Goal: Task Accomplishment & Management: Manage account settings

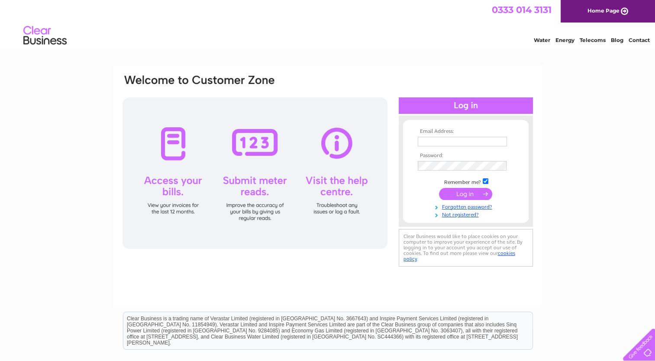
click at [421, 140] on input "text" at bounding box center [462, 142] width 89 height 10
type input "hfrancesglendinning@gmail.com"
click at [416, 162] on td at bounding box center [466, 166] width 100 height 14
click at [439, 188] on input "submit" at bounding box center [465, 194] width 53 height 12
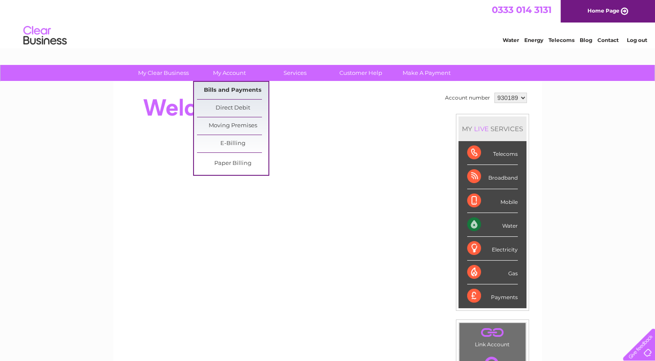
click at [215, 89] on link "Bills and Payments" at bounding box center [232, 90] width 71 height 17
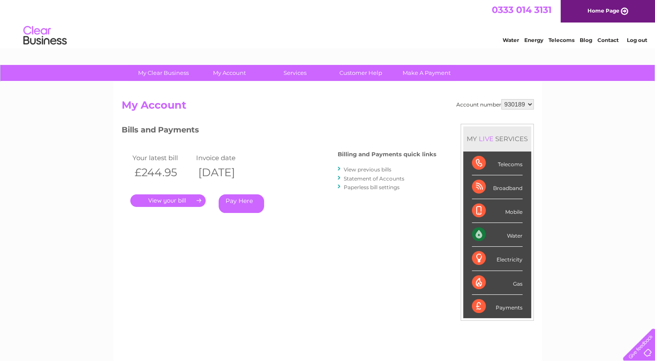
click at [178, 204] on link "." at bounding box center [167, 200] width 75 height 13
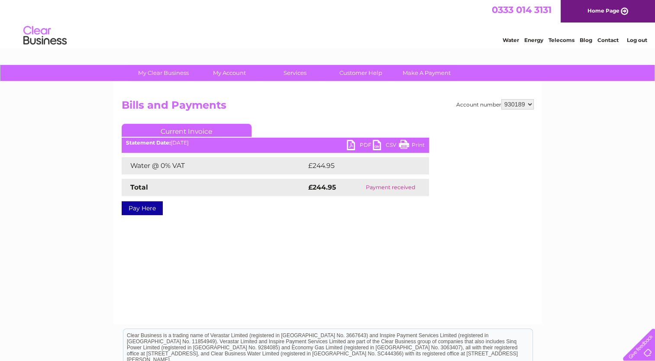
click at [349, 143] on link "PDF" at bounding box center [360, 146] width 26 height 13
click at [633, 44] on li "Log out" at bounding box center [637, 40] width 26 height 11
click at [634, 39] on link "Log out" at bounding box center [637, 40] width 20 height 6
